Goal: Check status

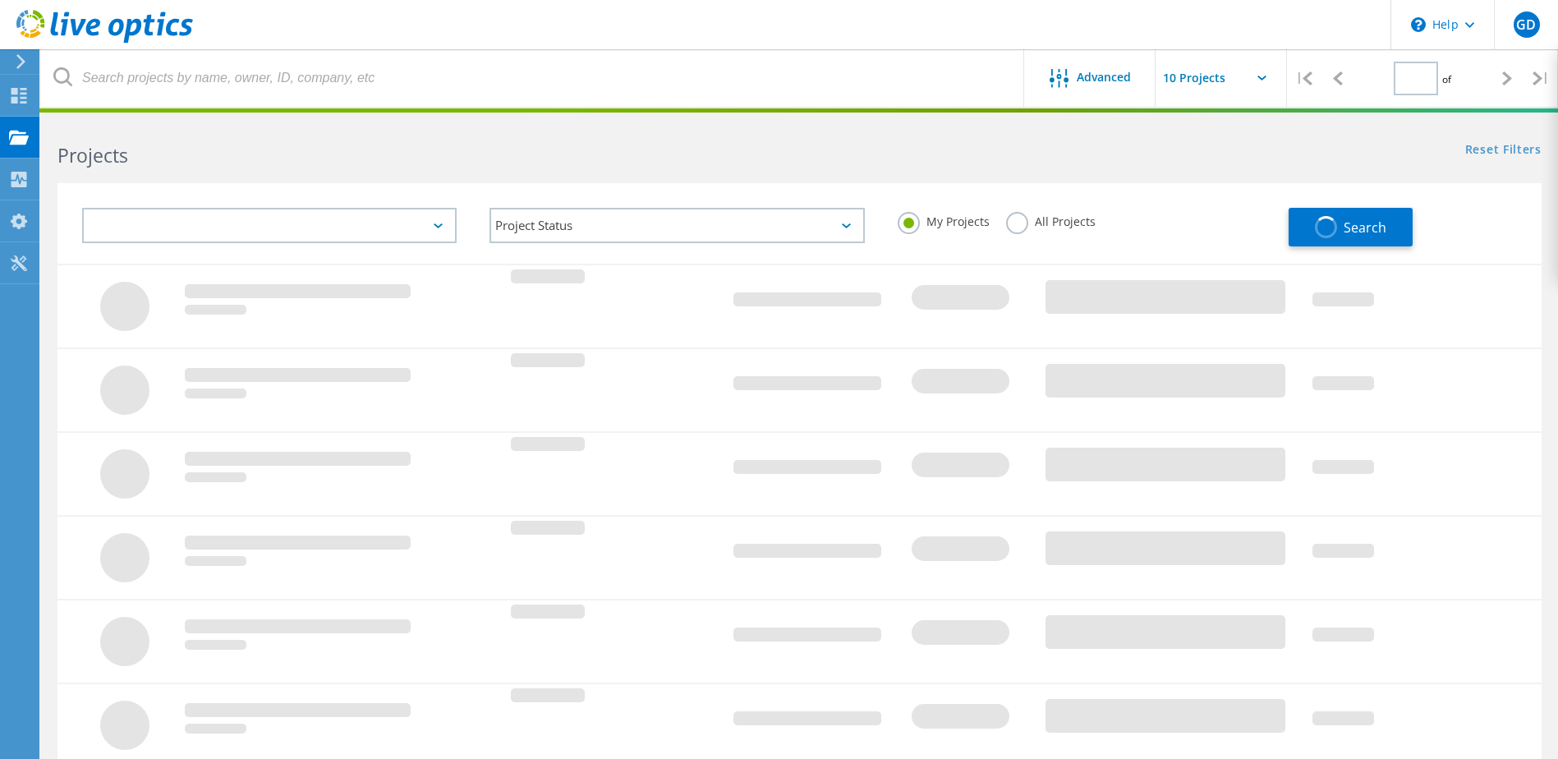
type input "1"
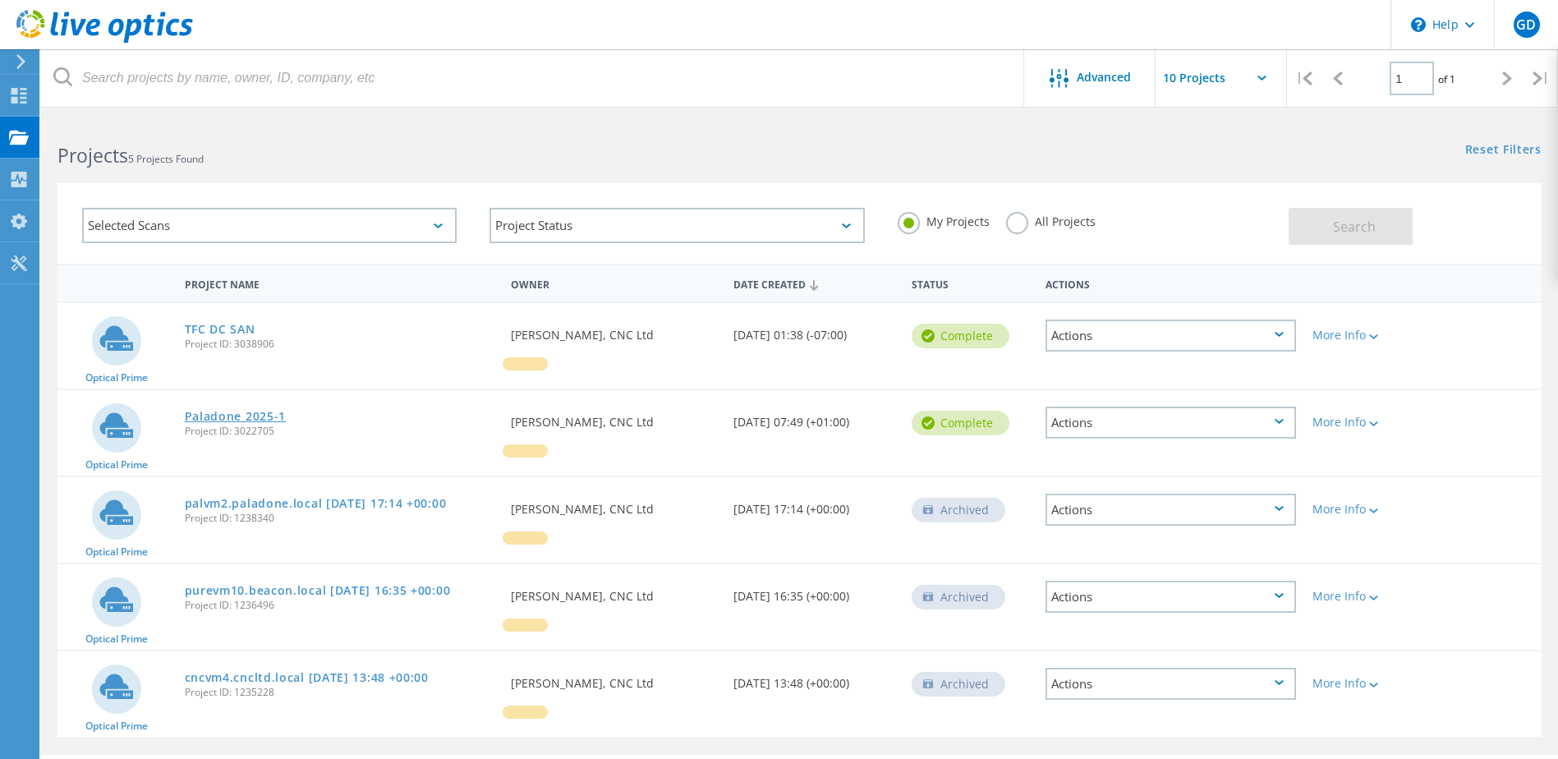
click at [260, 418] on link "Paladone 2025-1" at bounding box center [236, 416] width 102 height 11
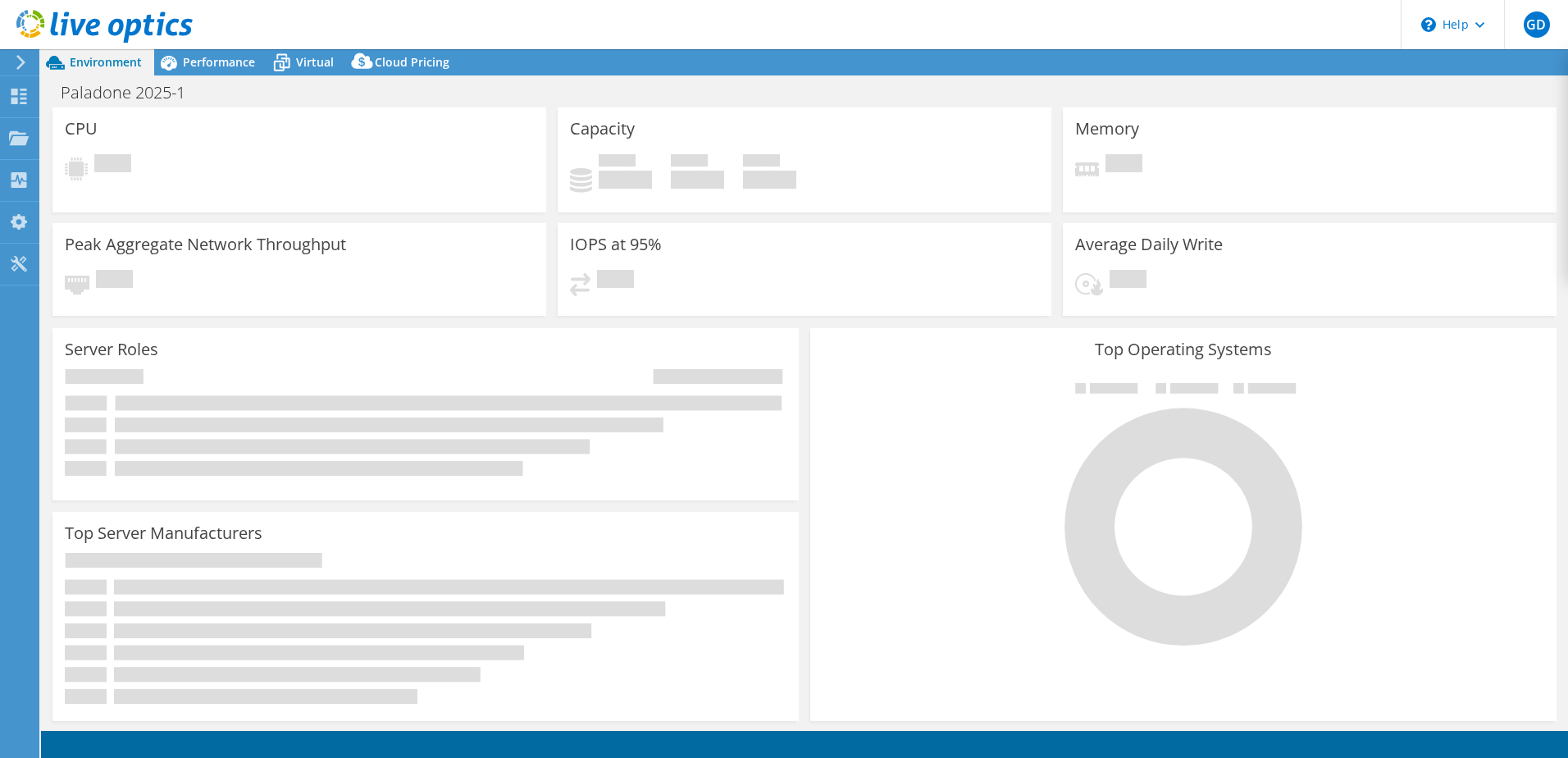
select select "EULondon"
select select "GBP"
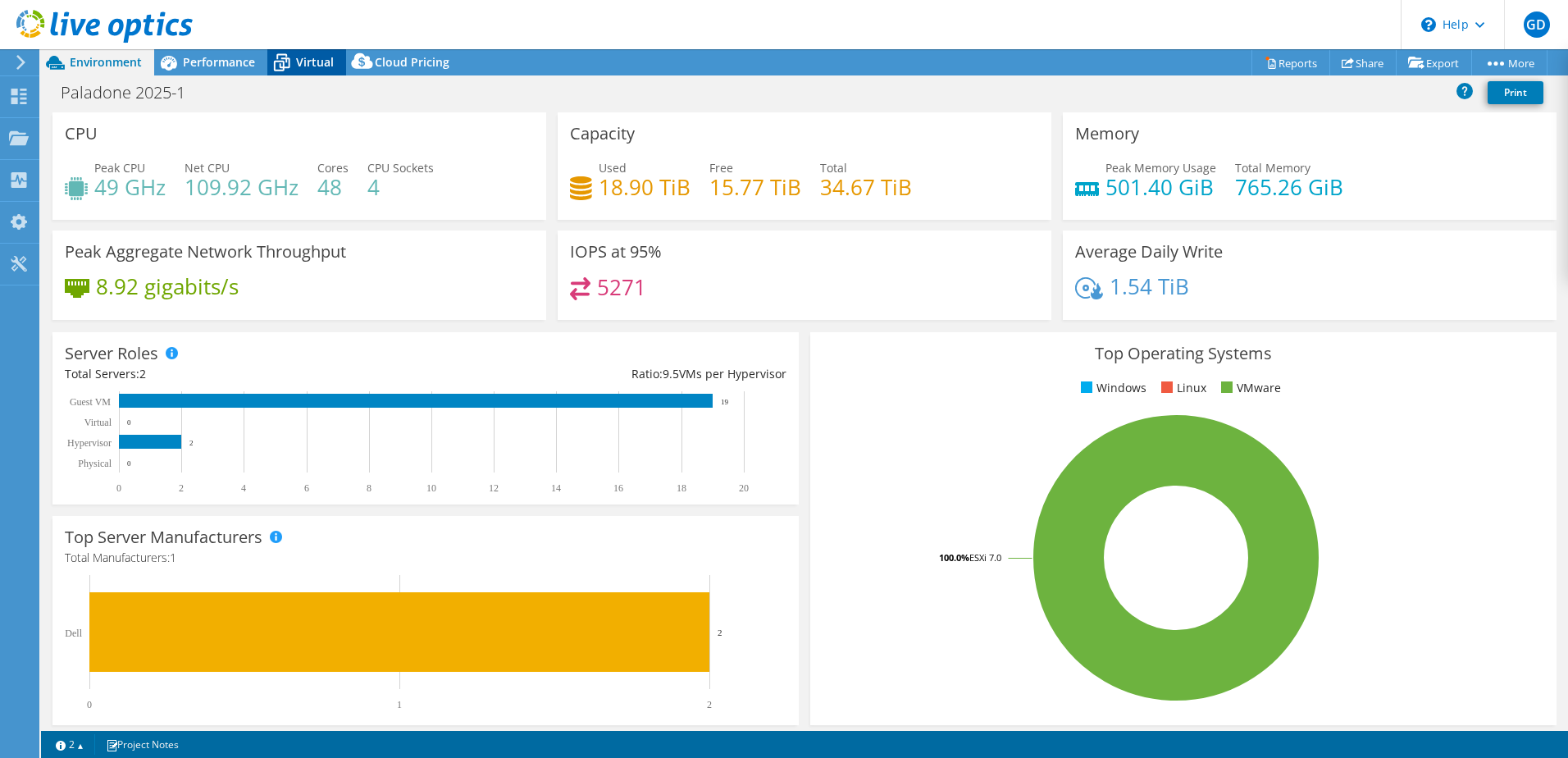
click at [311, 67] on span "Virtual" at bounding box center [315, 62] width 38 height 16
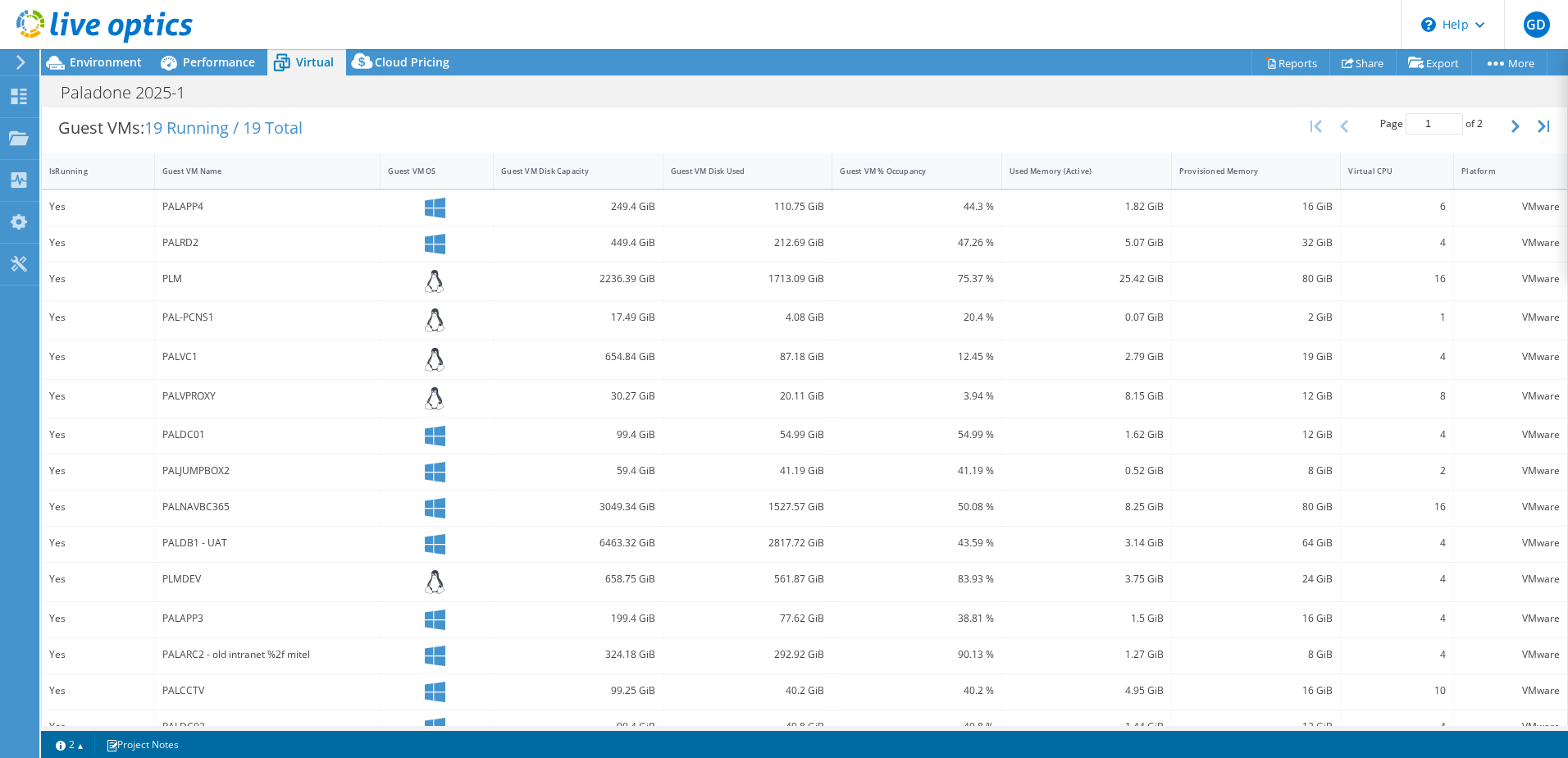
scroll to position [357, 0]
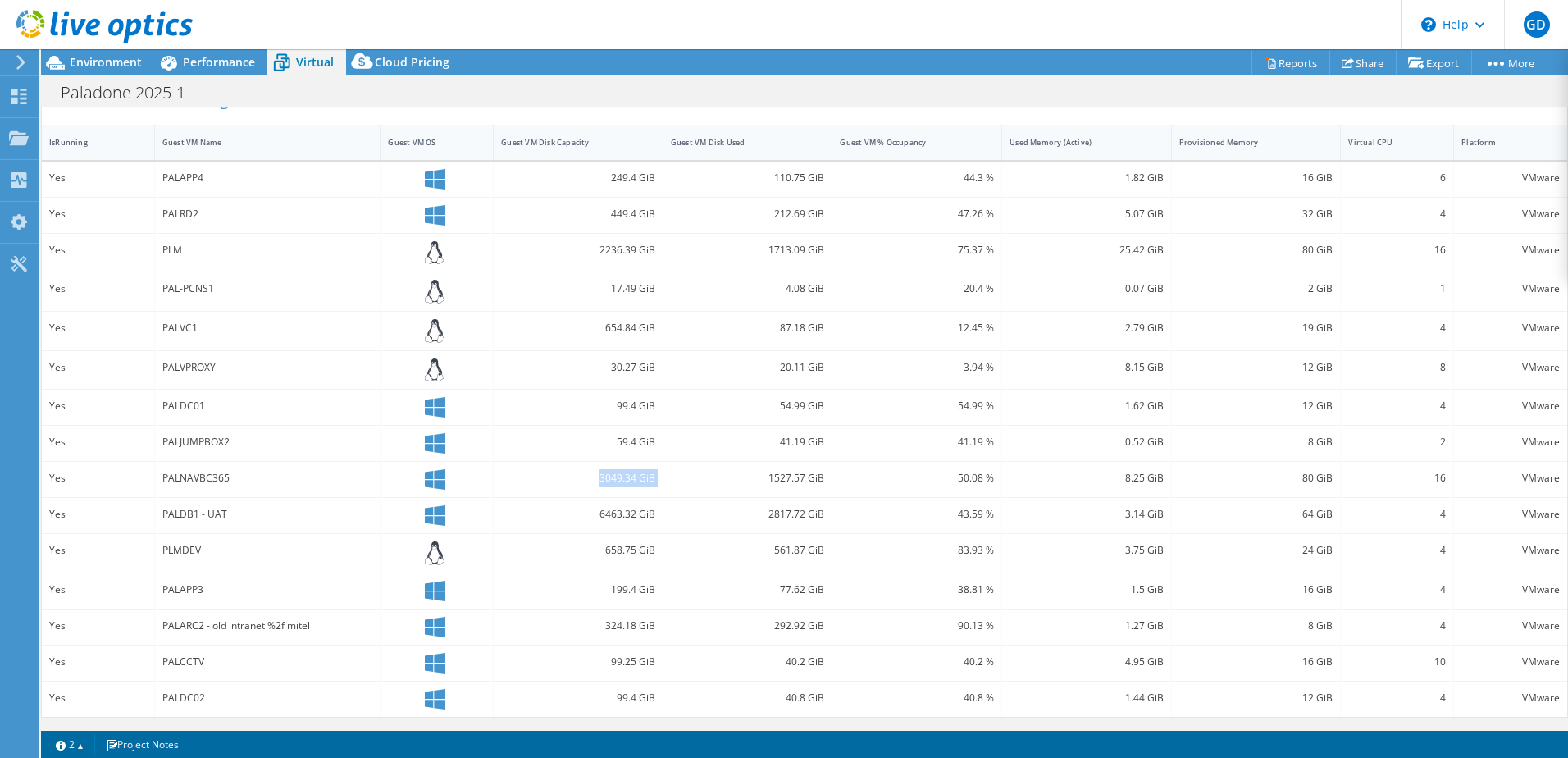
drag, startPoint x: 568, startPoint y: 484, endPoint x: 661, endPoint y: 476, distance: 93.3
click at [661, 476] on div "Yes PALNAVBC365 3049.34 GiB 1527.57 GiB 50.08 % 8.25 GiB 80 GiB 16 VMware" at bounding box center [804, 478] width 1525 height 35
